Goal: Communication & Community: Answer question/provide support

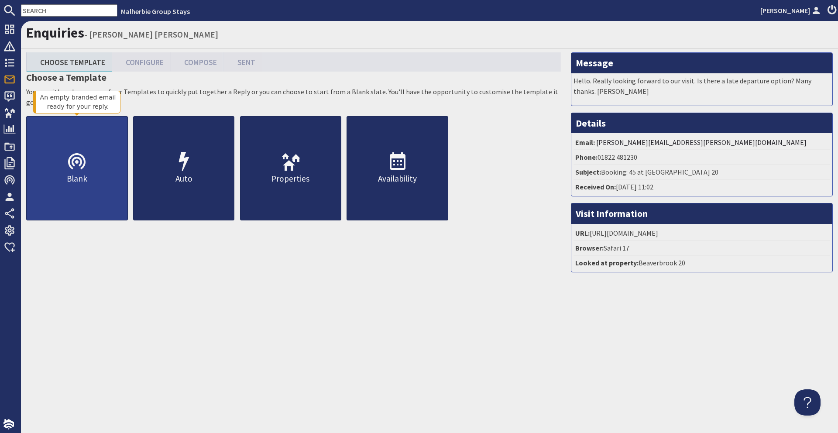
click at [64, 181] on p "Blank" at bounding box center [77, 178] width 101 height 13
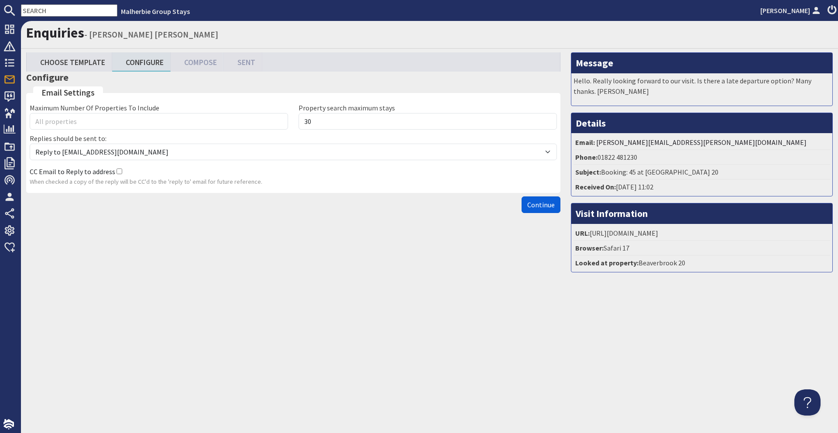
click at [528, 199] on button "Continue" at bounding box center [540, 204] width 39 height 17
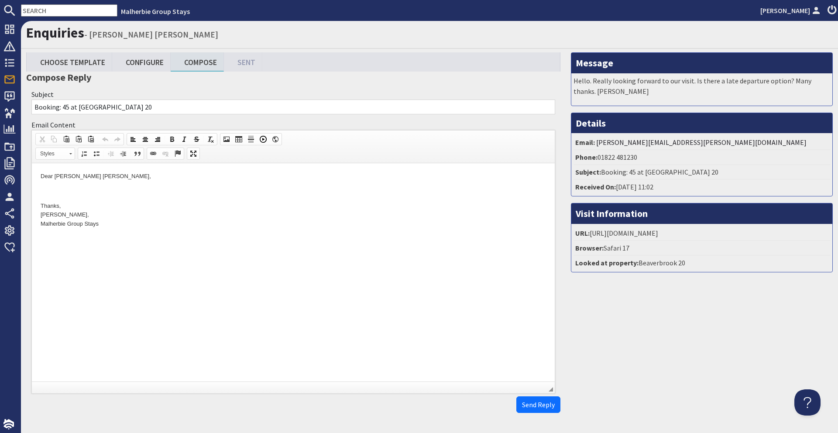
click at [65, 195] on p at bounding box center [293, 191] width 505 height 9
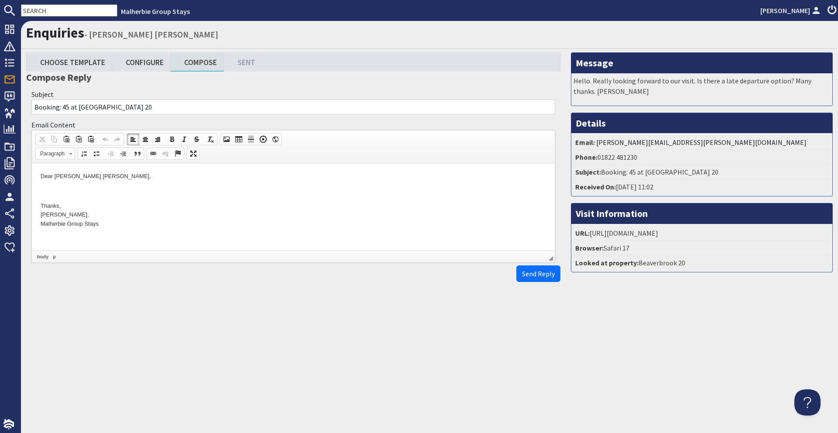
click at [86, 177] on p "Dear [PERSON_NAME] [PERSON_NAME]," at bounding box center [293, 176] width 505 height 9
click at [102, 192] on p at bounding box center [293, 191] width 505 height 9
click at [304, 190] on p "We are looking forward to hosting you, unfortunately we don't offer a late chec…" at bounding box center [293, 191] width 505 height 9
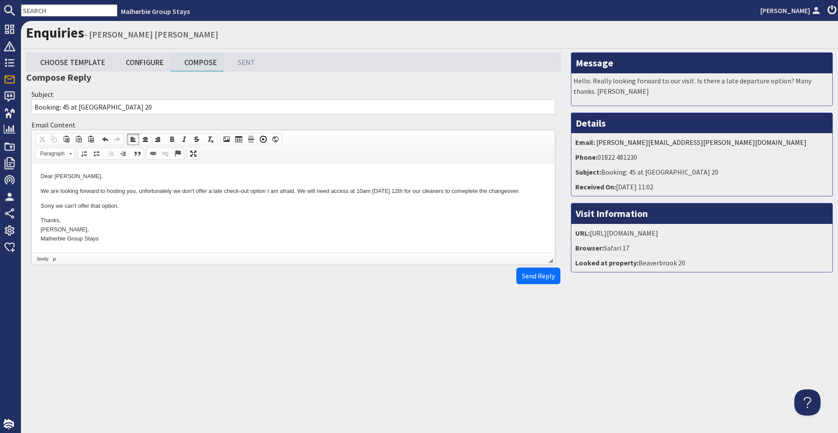
click at [472, 191] on p "We are looking forward to hosting you, unfortunately we don't offer a late chec…" at bounding box center [293, 191] width 505 height 9
click at [385, 220] on p "Thanks, [PERSON_NAME], Malherbie Group Stays" at bounding box center [293, 229] width 505 height 27
click at [122, 206] on p "Sorry we can't offer that option." at bounding box center [293, 206] width 505 height 9
click at [541, 274] on span "Send Reply" at bounding box center [538, 275] width 33 height 9
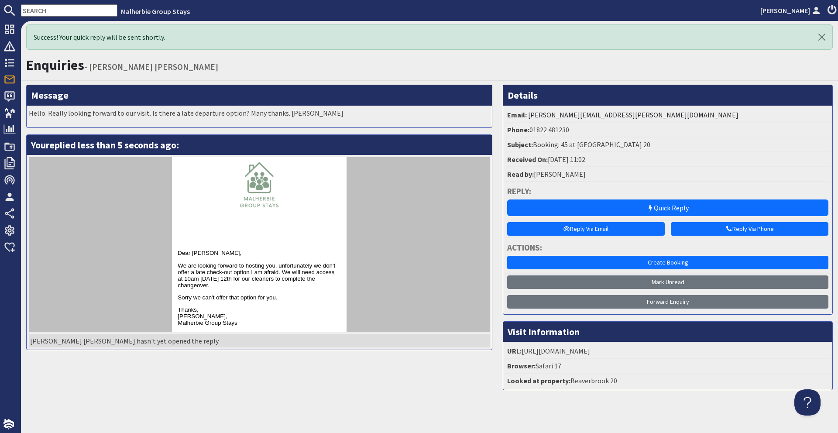
scroll to position [10, 0]
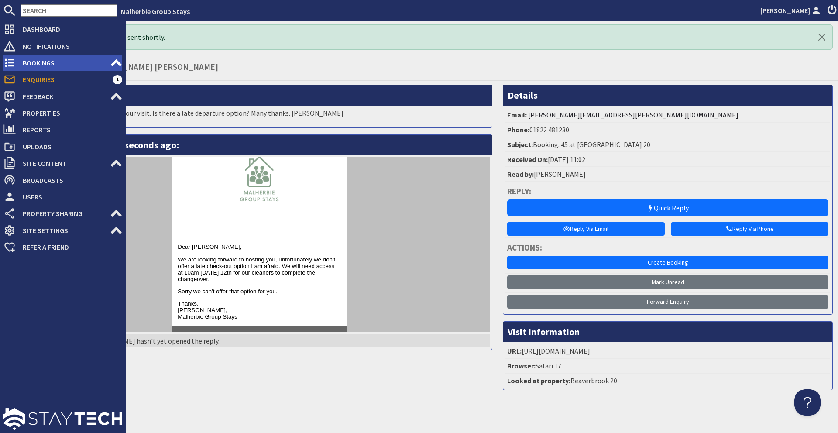
click at [20, 65] on span "Bookings" at bounding box center [63, 63] width 94 height 14
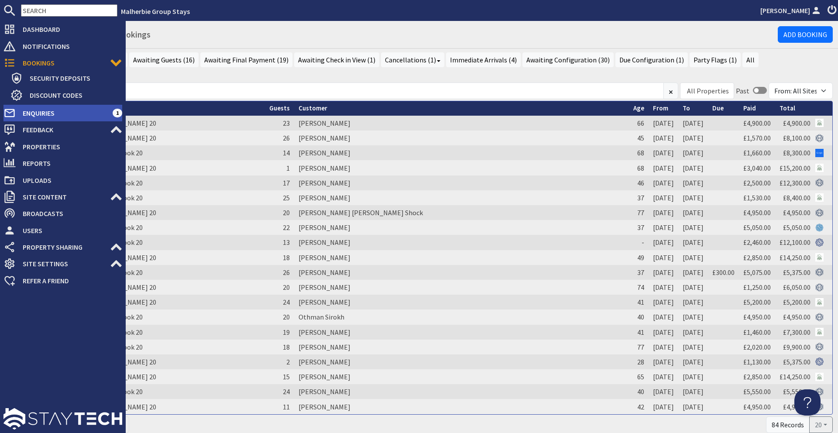
click at [81, 108] on span "Enquiries" at bounding box center [64, 113] width 97 height 14
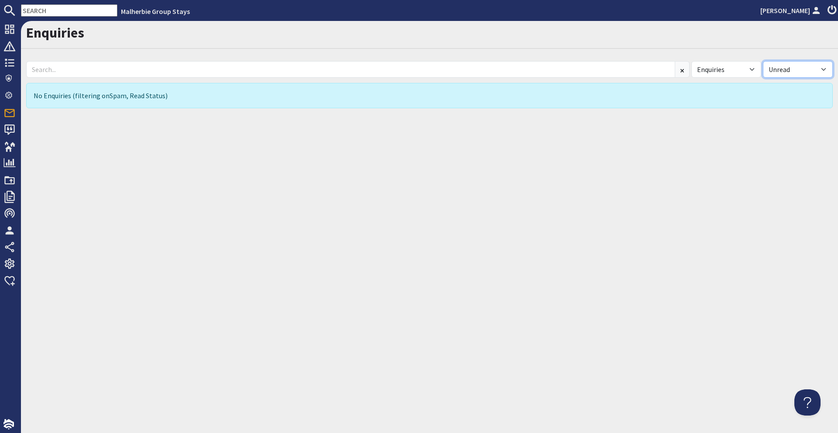
click at [800, 69] on select "All Read Unread" at bounding box center [798, 69] width 70 height 17
select select
click at [763, 61] on select "All Read Unread" at bounding box center [798, 69] width 70 height 17
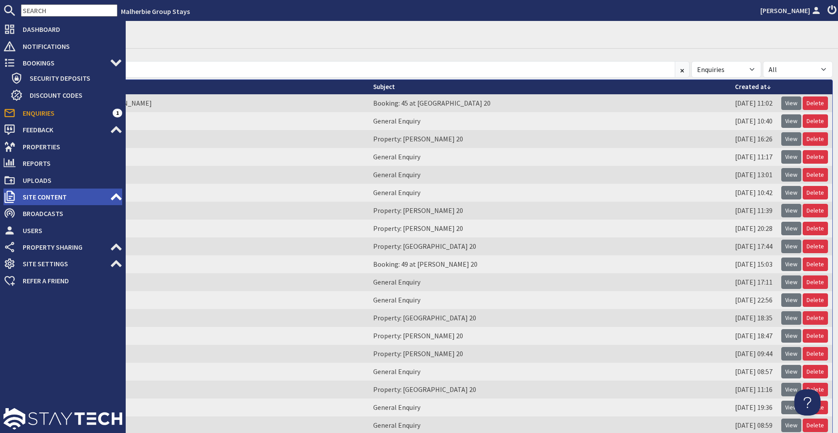
click at [77, 196] on span "Site Content" at bounding box center [63, 197] width 94 height 14
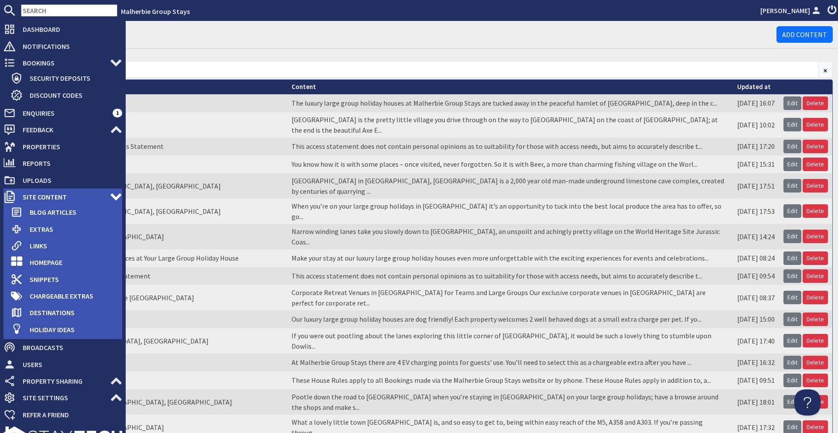
click at [75, 196] on span "Site Content" at bounding box center [63, 197] width 94 height 14
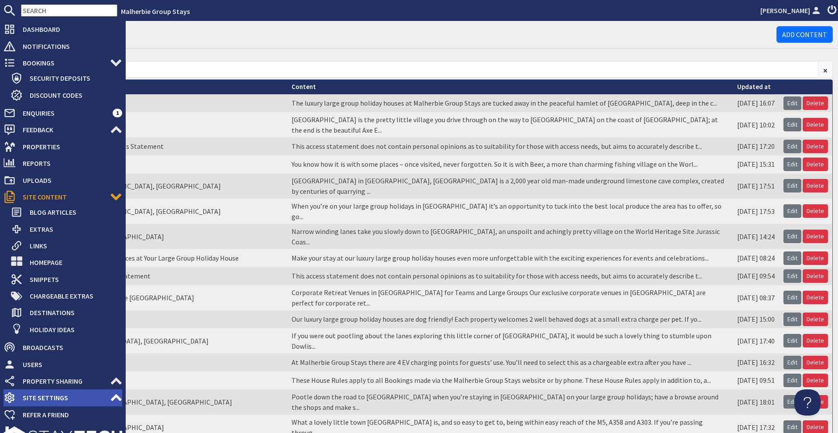
click at [79, 396] on span "Site Settings" at bounding box center [63, 398] width 94 height 14
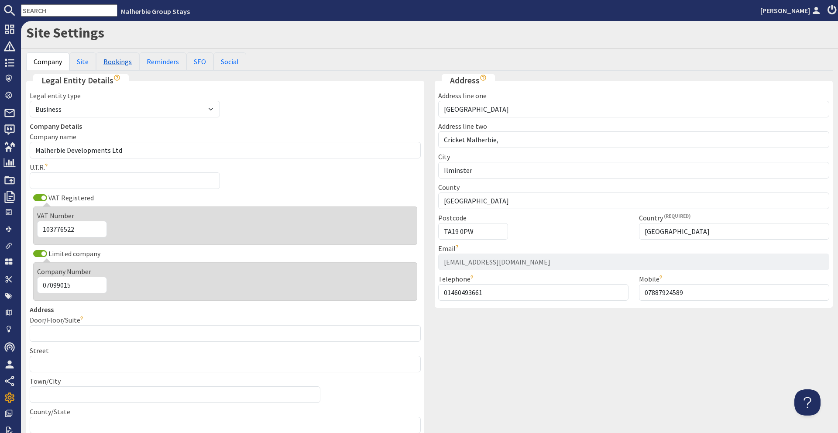
click at [123, 60] on link "Bookings" at bounding box center [117, 61] width 43 height 18
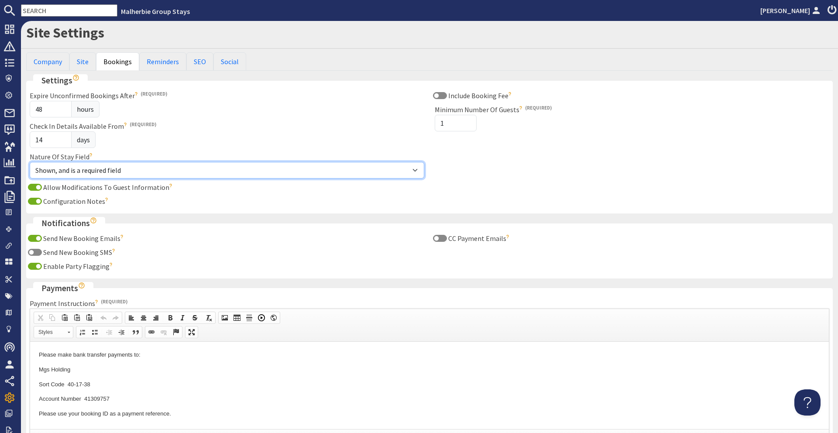
click at [202, 168] on select "Not shown Shown, but not required Shown, and is a required field" at bounding box center [227, 170] width 394 height 17
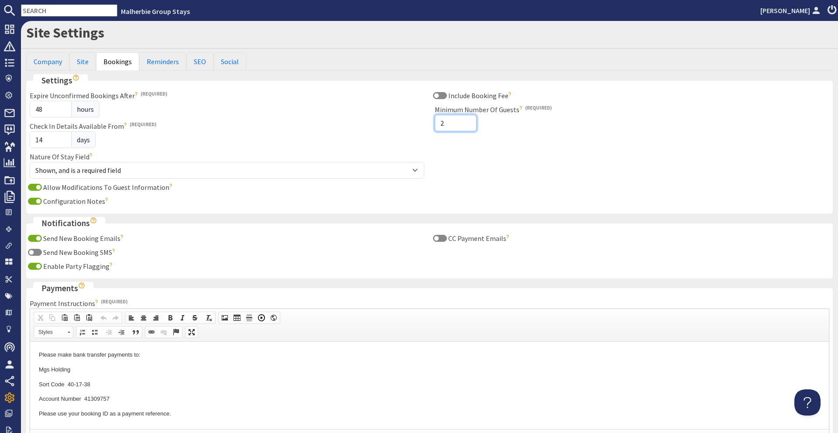
type input "2"
click at [466, 119] on input "2" at bounding box center [456, 123] width 42 height 17
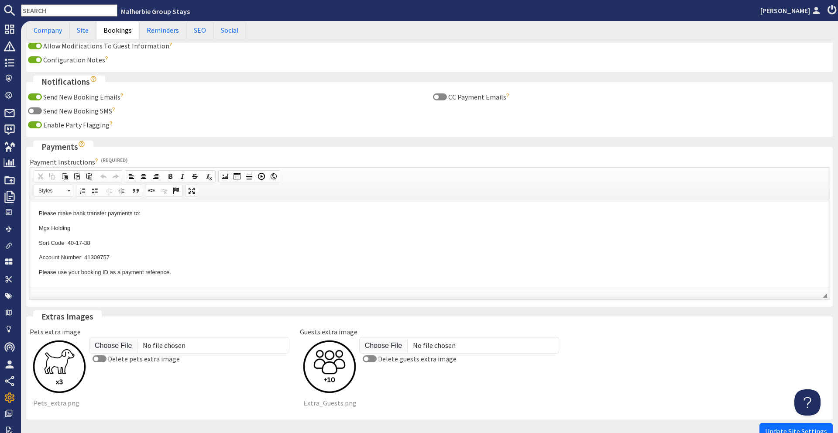
scroll to position [196, 0]
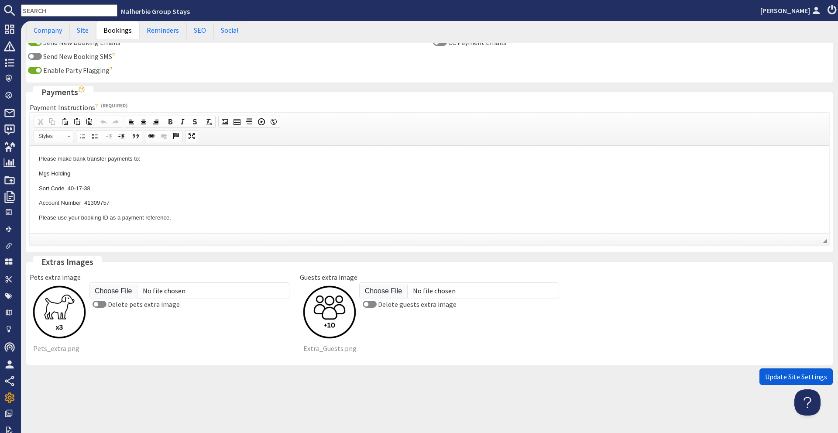
click at [783, 379] on span "Update Site Settings" at bounding box center [796, 376] width 62 height 9
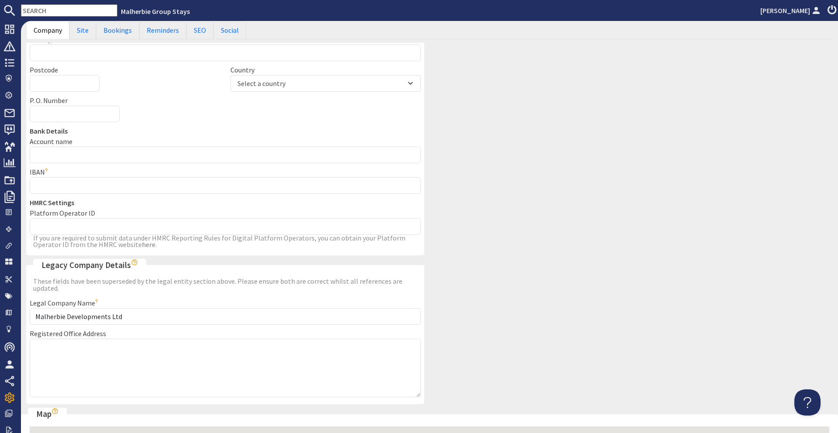
scroll to position [408, 0]
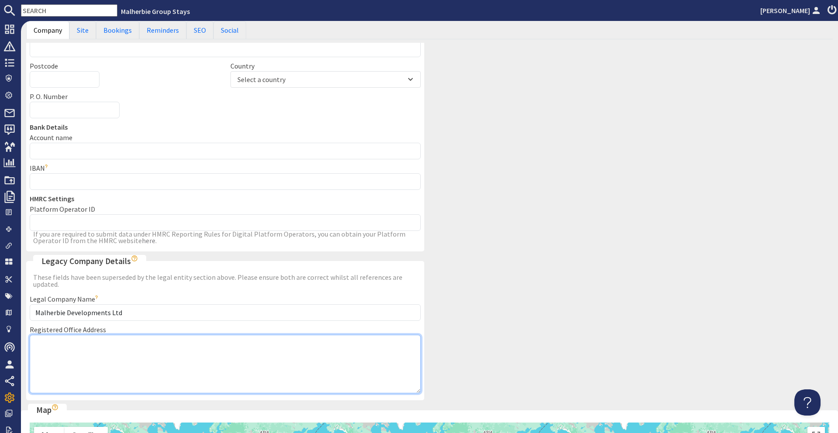
click at [184, 349] on textarea "Registered Office Address" at bounding box center [225, 364] width 391 height 58
paste textarea "[STREET_ADDRESS]"
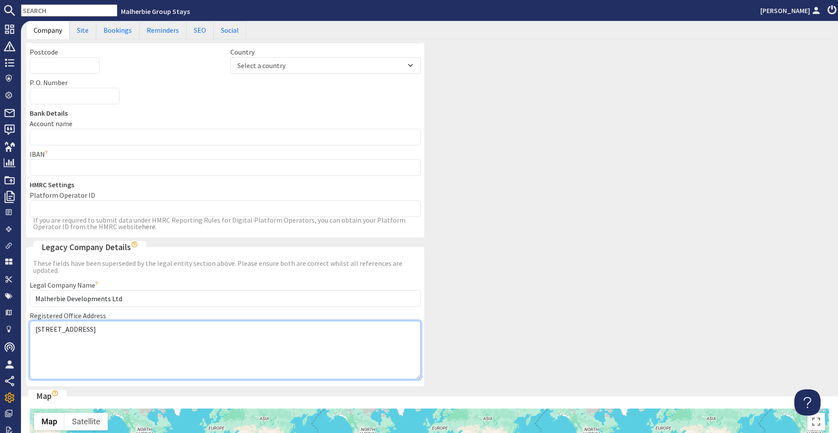
scroll to position [613, 0]
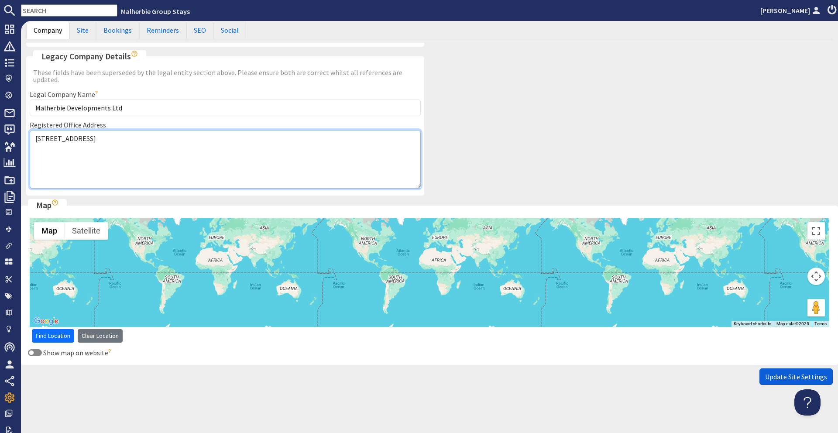
type textarea "[STREET_ADDRESS]"
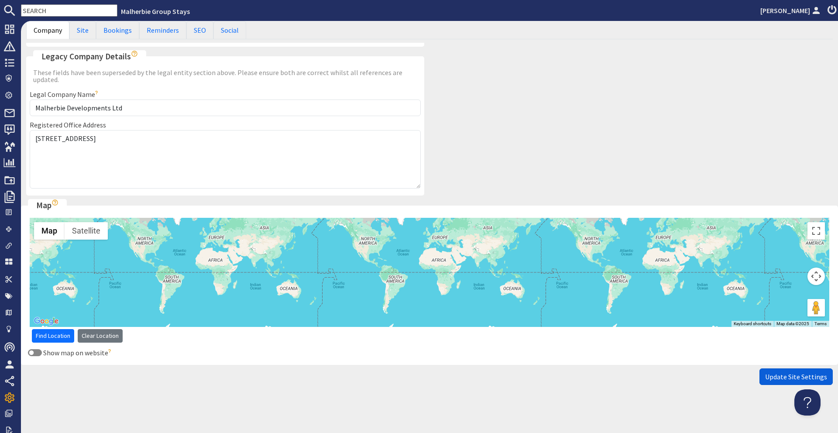
click at [790, 378] on span "Update Site Settings" at bounding box center [796, 376] width 62 height 9
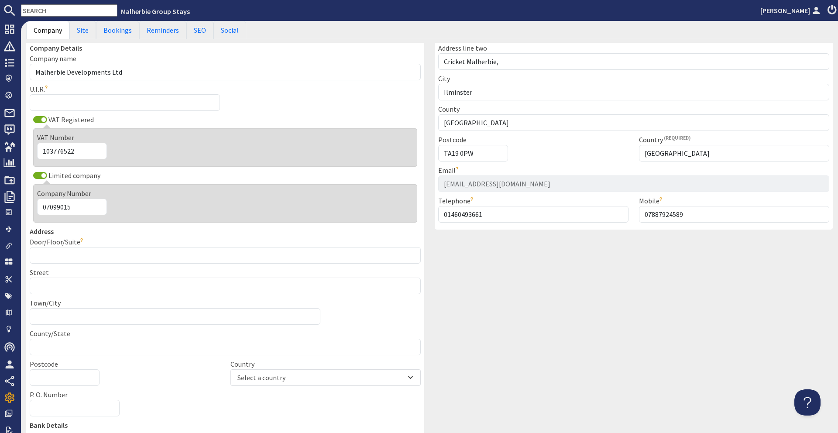
scroll to position [0, 0]
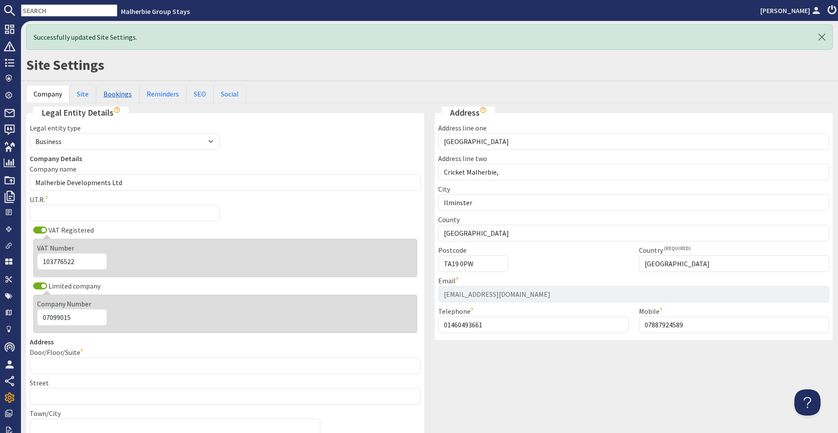
click at [107, 97] on link "Bookings" at bounding box center [117, 94] width 43 height 18
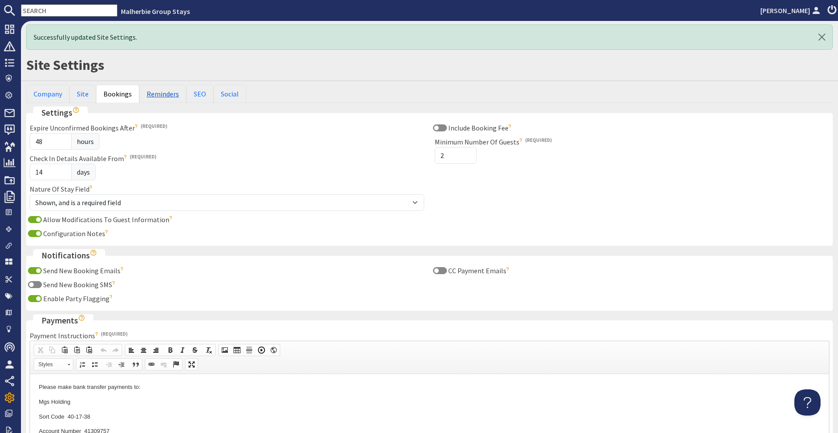
click at [154, 94] on link "Reminders" at bounding box center [162, 94] width 47 height 18
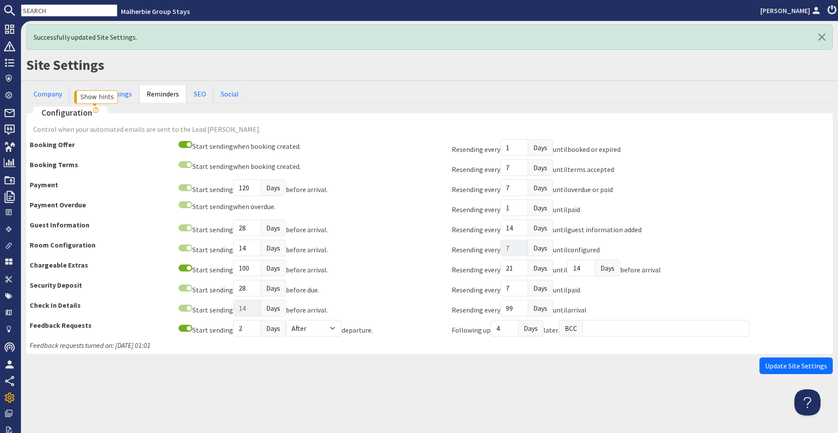
click at [93, 110] on icon "Show hints" at bounding box center [95, 109] width 7 height 7
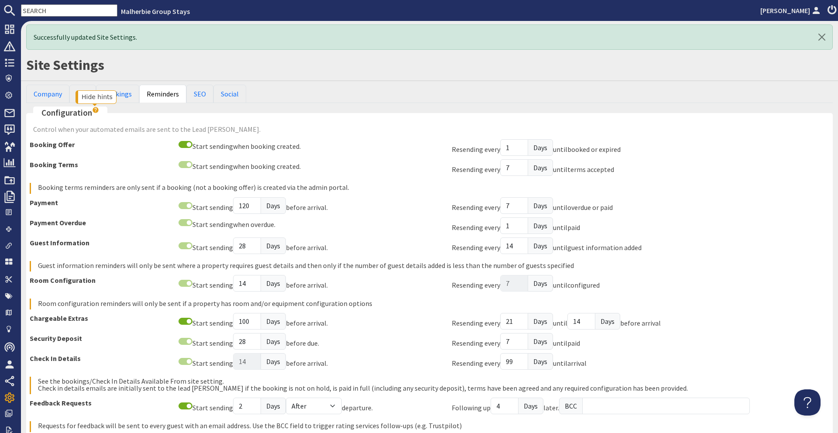
click at [93, 110] on use "Hide hints" at bounding box center [96, 110] width 6 height 6
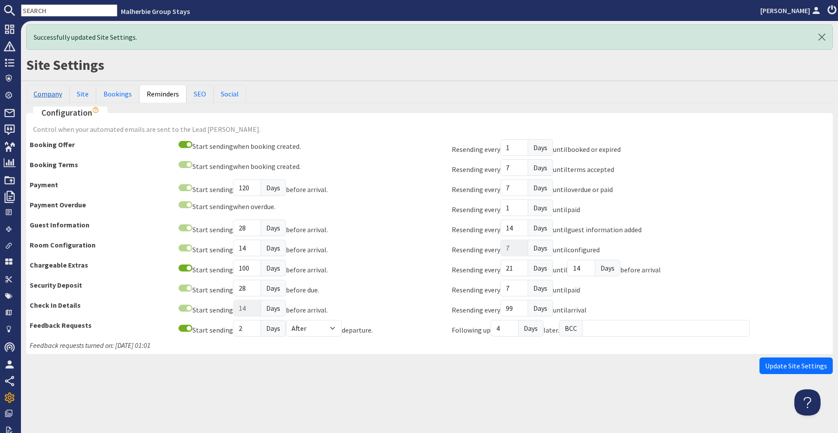
click at [39, 95] on link "Company" at bounding box center [47, 94] width 43 height 18
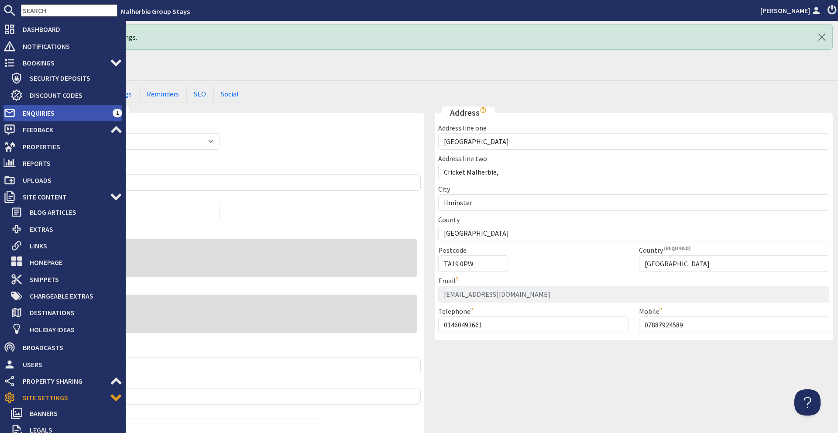
click at [22, 116] on span "Enquiries" at bounding box center [64, 113] width 97 height 14
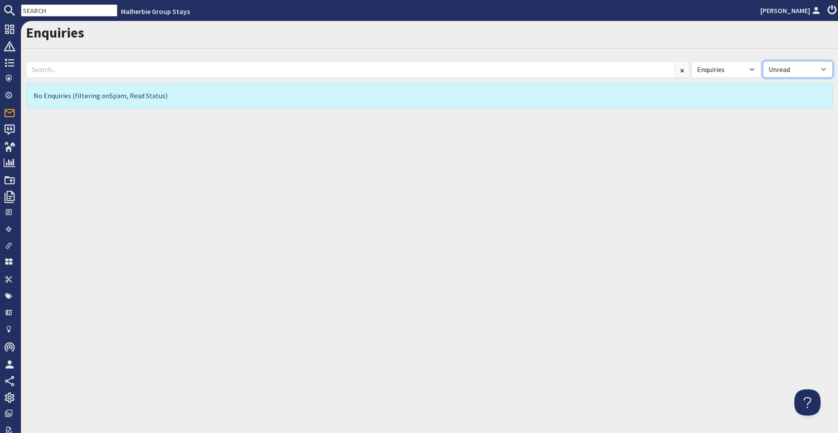
click at [779, 63] on select "All Read Unread" at bounding box center [798, 69] width 70 height 17
select select
click at [763, 61] on select "All Read Unread" at bounding box center [798, 69] width 70 height 17
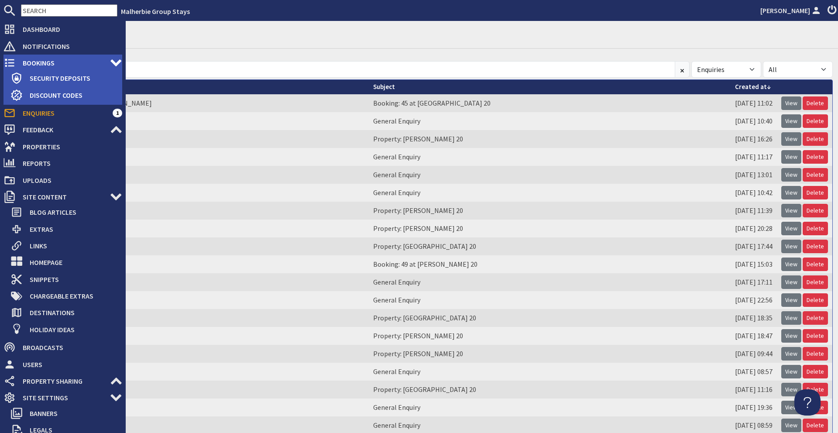
click at [20, 60] on span "Bookings" at bounding box center [63, 63] width 94 height 14
